Goal: Browse casually

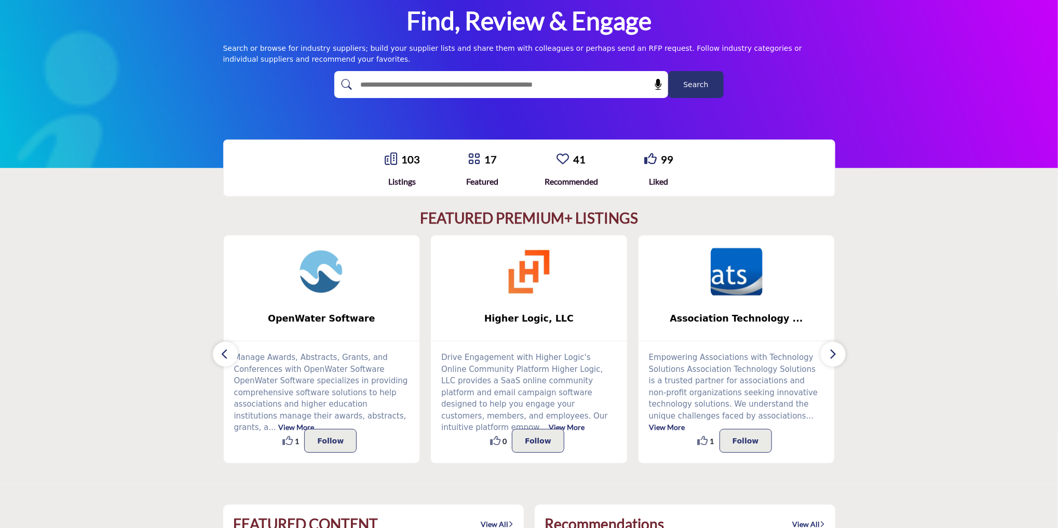
scroll to position [101, 0]
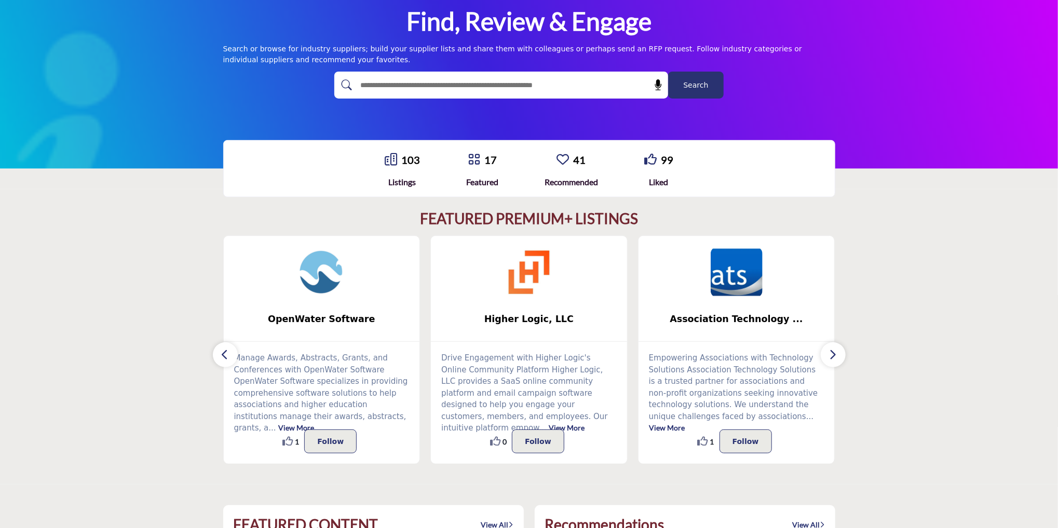
click at [222, 350] on icon "button" at bounding box center [225, 354] width 8 height 13
click at [837, 358] on button "button" at bounding box center [833, 355] width 25 height 25
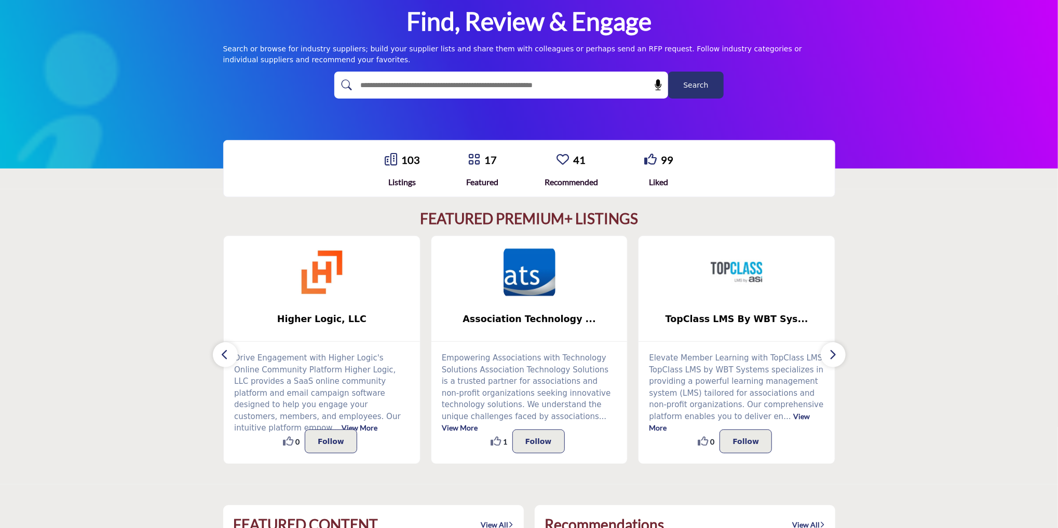
click at [837, 358] on button "button" at bounding box center [833, 355] width 25 height 25
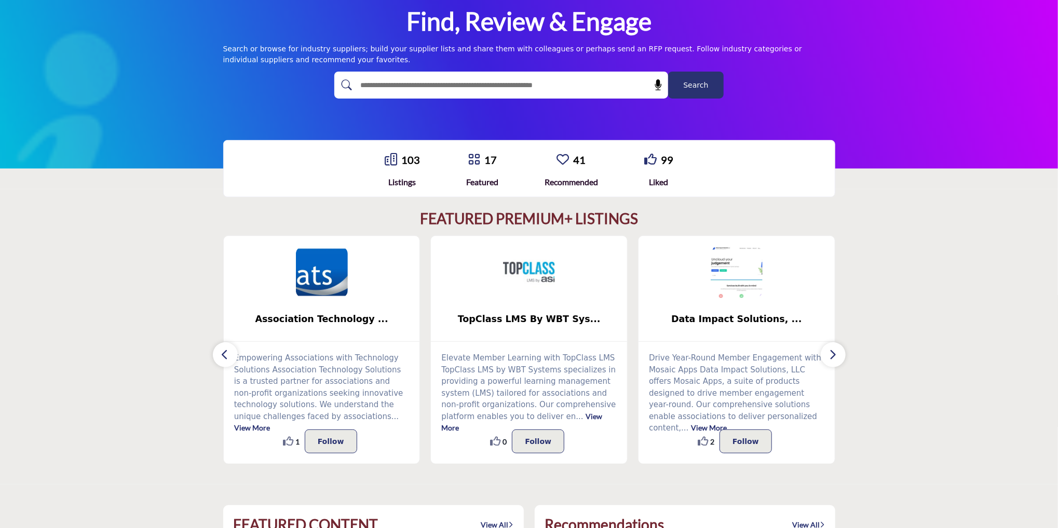
click at [837, 358] on button "button" at bounding box center [833, 355] width 25 height 25
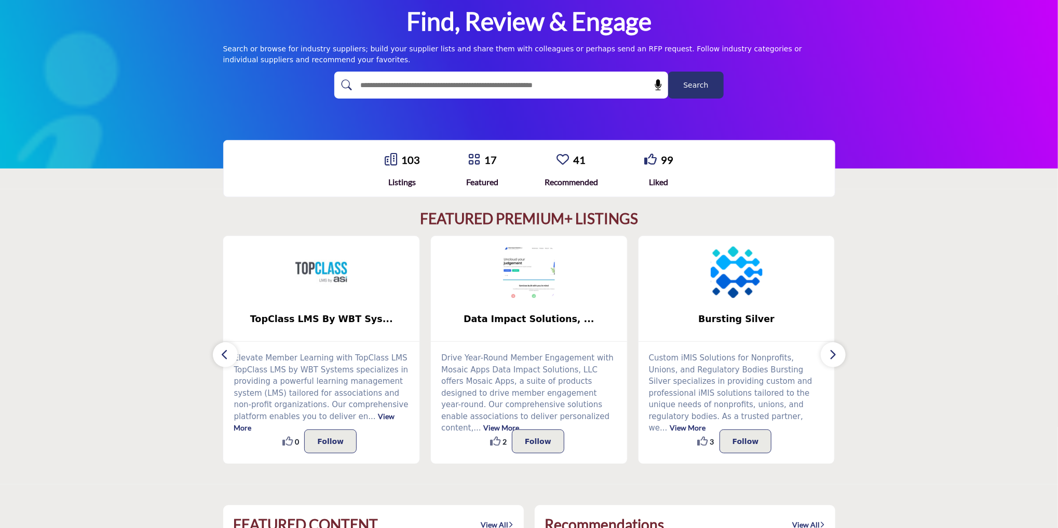
click at [837, 358] on button "button" at bounding box center [833, 355] width 25 height 25
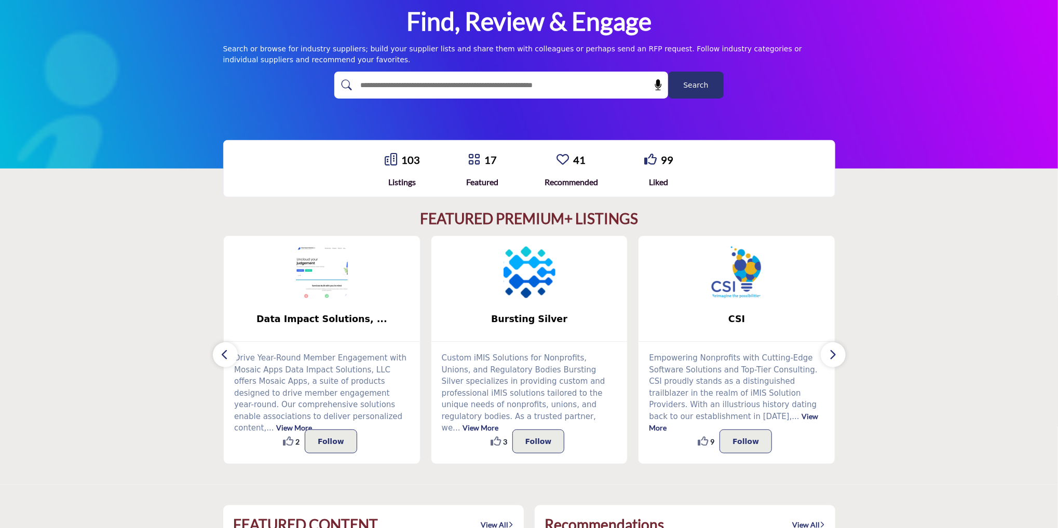
click at [837, 358] on button "button" at bounding box center [833, 355] width 25 height 25
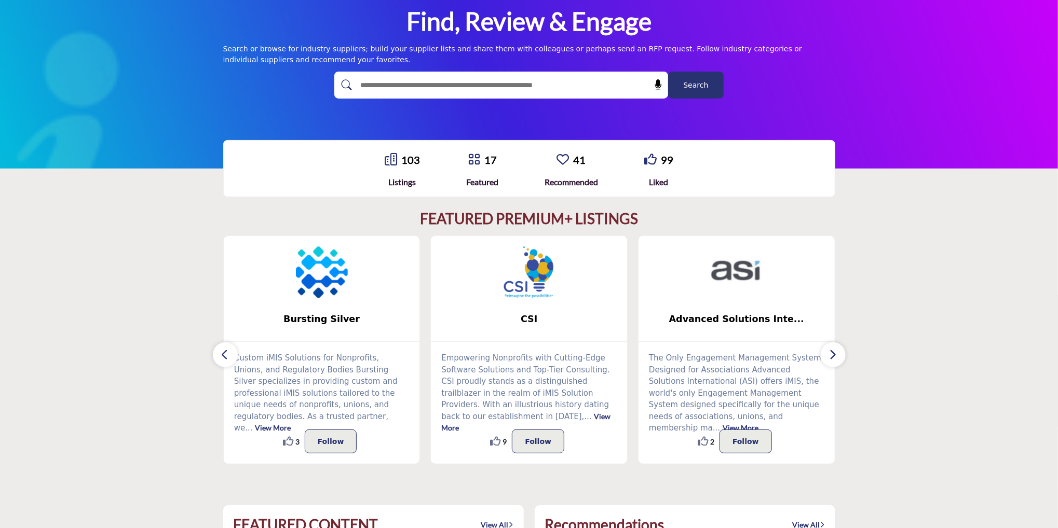
click at [837, 358] on button "button" at bounding box center [833, 355] width 25 height 25
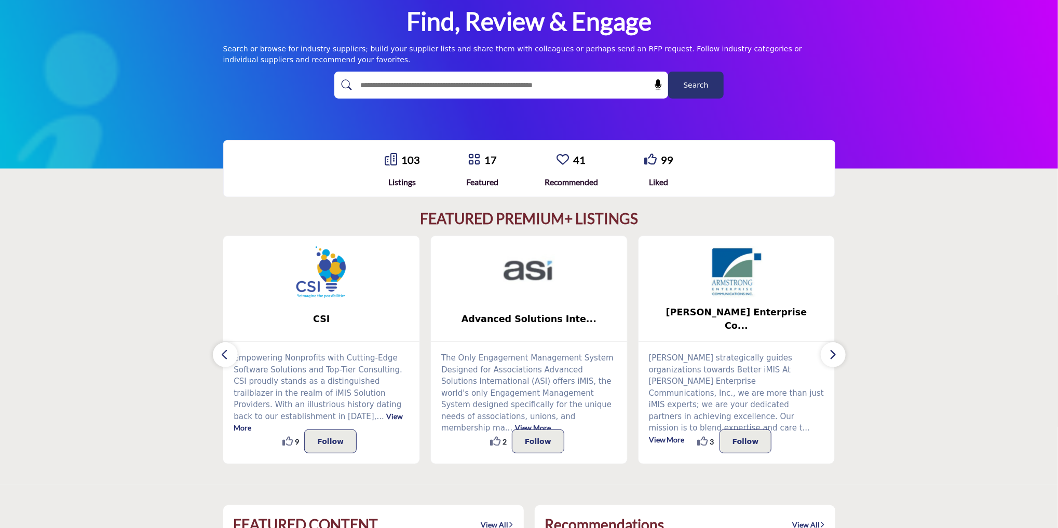
click at [837, 358] on button "button" at bounding box center [833, 355] width 25 height 25
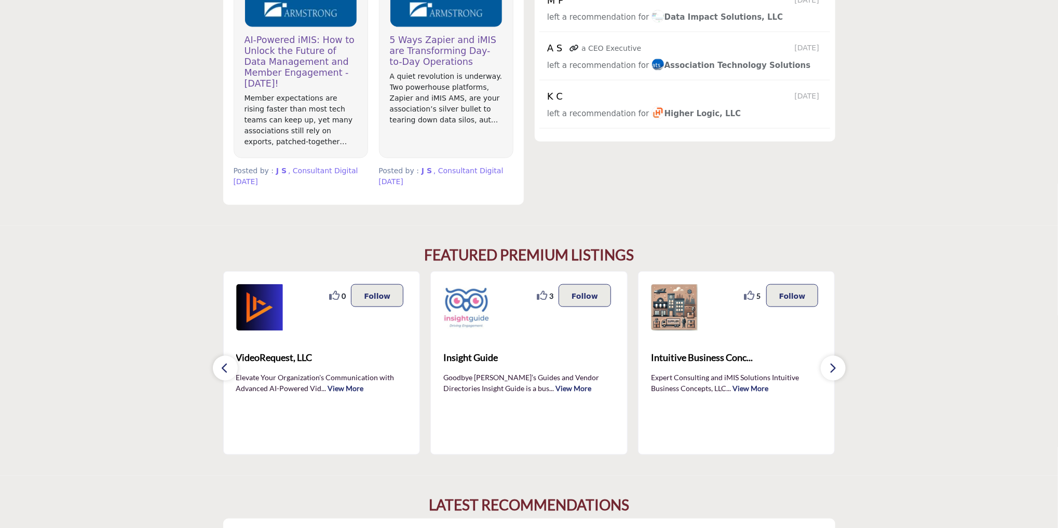
scroll to position [754, 0]
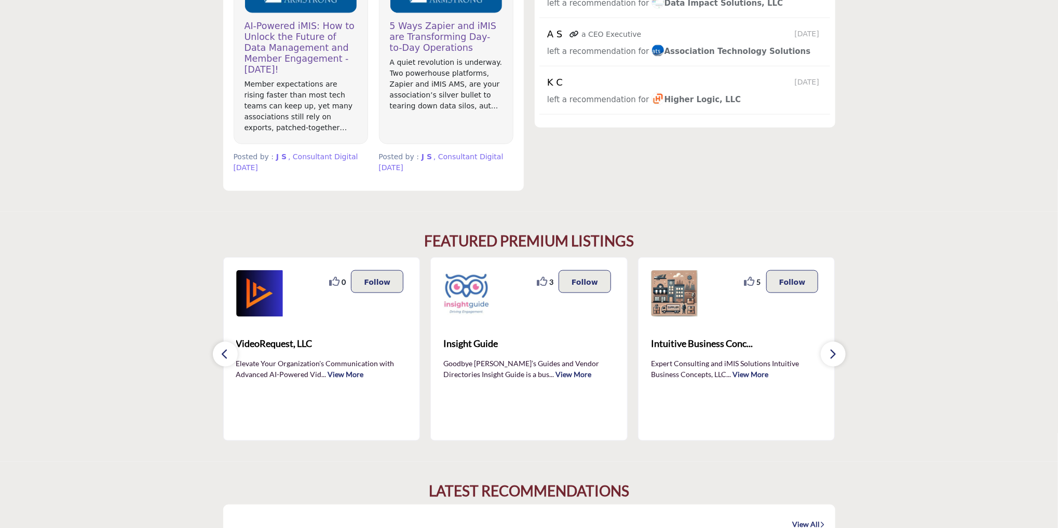
click at [220, 350] on button "button" at bounding box center [225, 354] width 25 height 25
click at [840, 353] on button "button" at bounding box center [833, 354] width 25 height 25
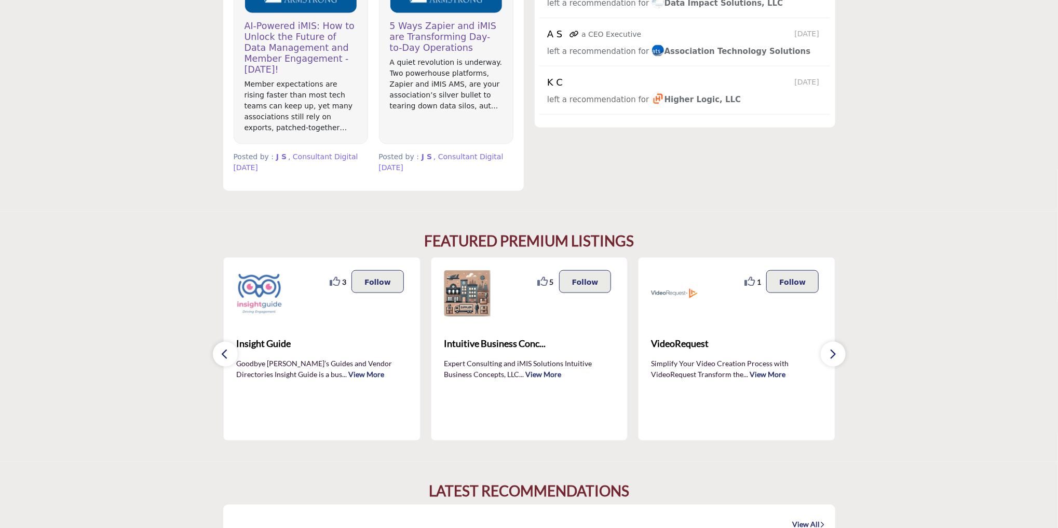
click at [831, 351] on icon "button" at bounding box center [833, 354] width 8 height 13
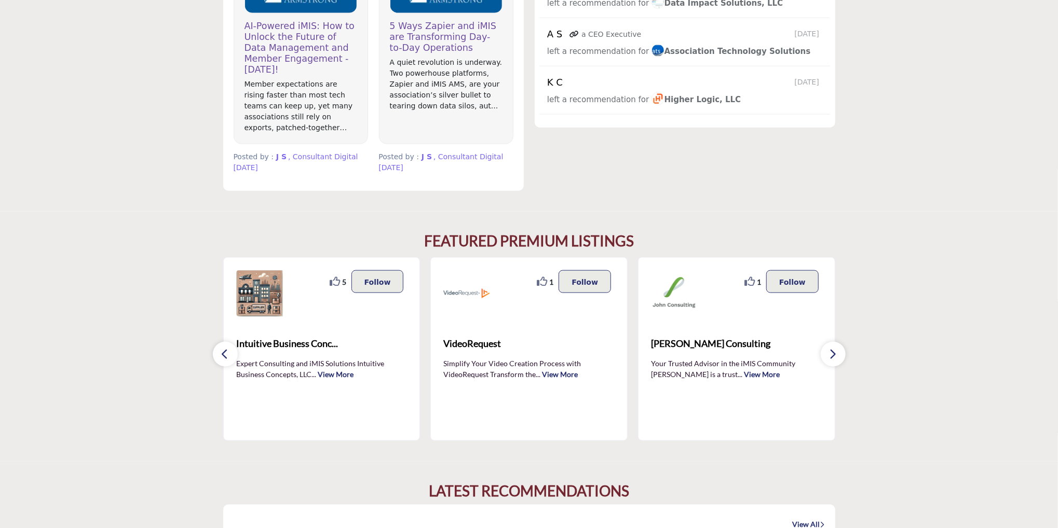
click at [831, 351] on icon "button" at bounding box center [833, 354] width 8 height 13
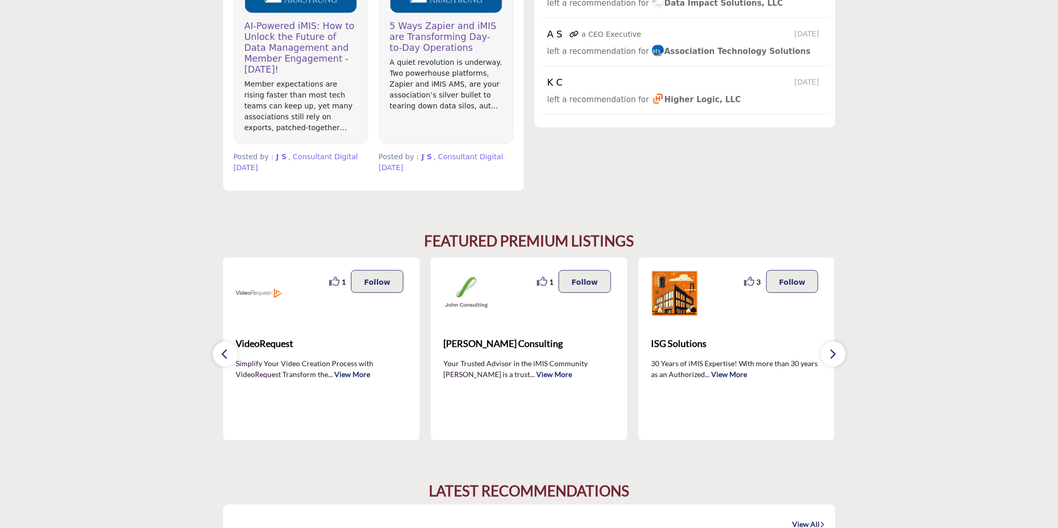
click at [831, 351] on icon "button" at bounding box center [833, 354] width 8 height 13
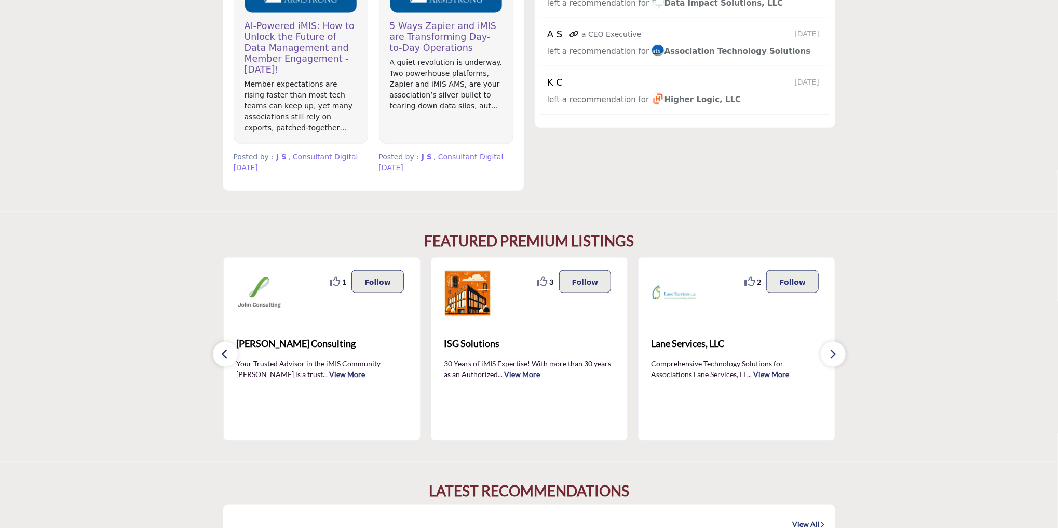
click at [219, 351] on button "button" at bounding box center [225, 354] width 25 height 25
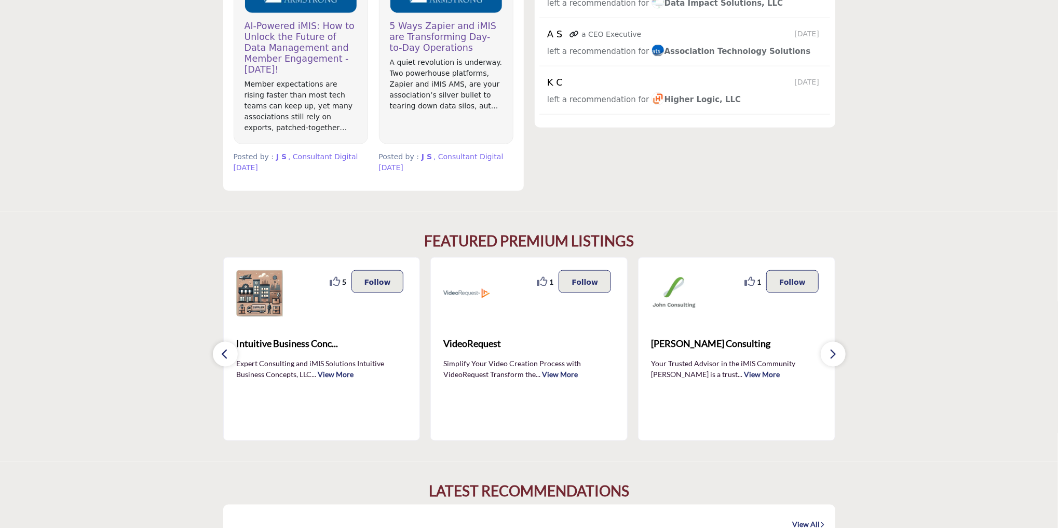
click at [219, 351] on button "button" at bounding box center [225, 354] width 25 height 25
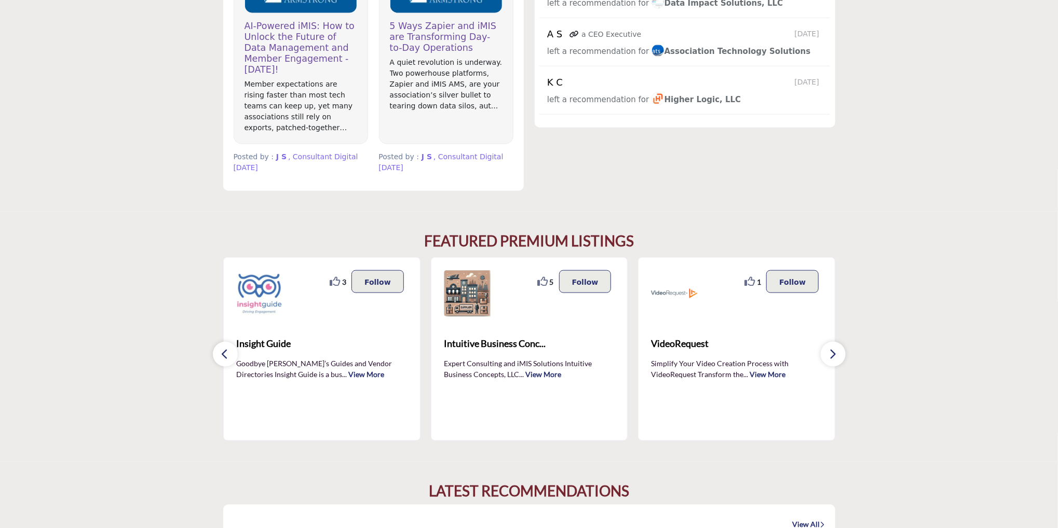
click at [219, 351] on button "button" at bounding box center [225, 354] width 25 height 25
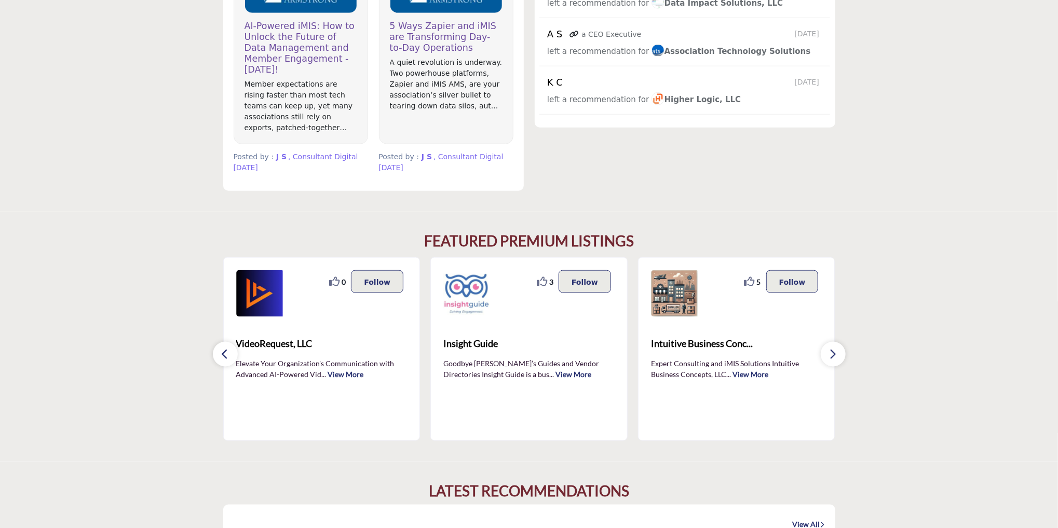
click at [219, 351] on button "button" at bounding box center [225, 354] width 25 height 25
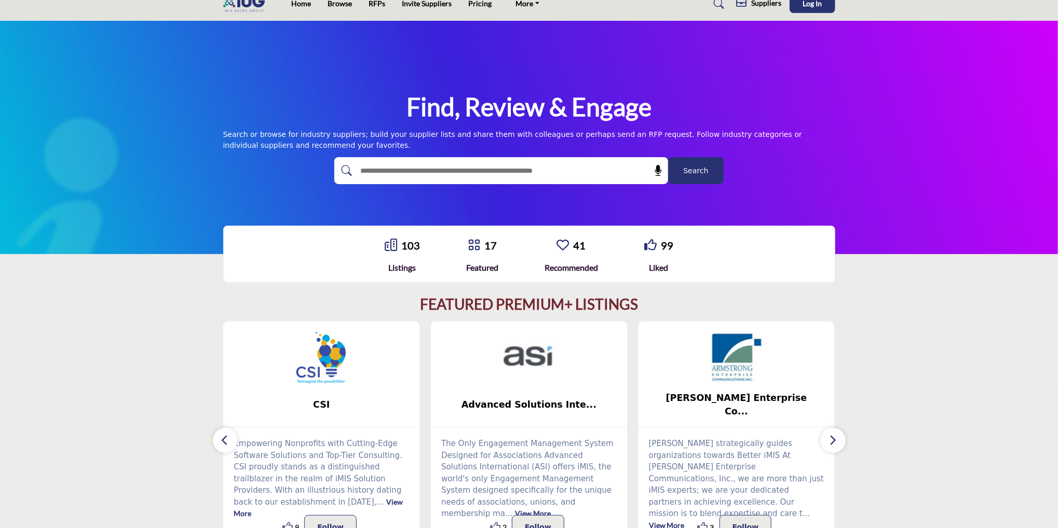
scroll to position [0, 0]
